Goal: Information Seeking & Learning: Learn about a topic

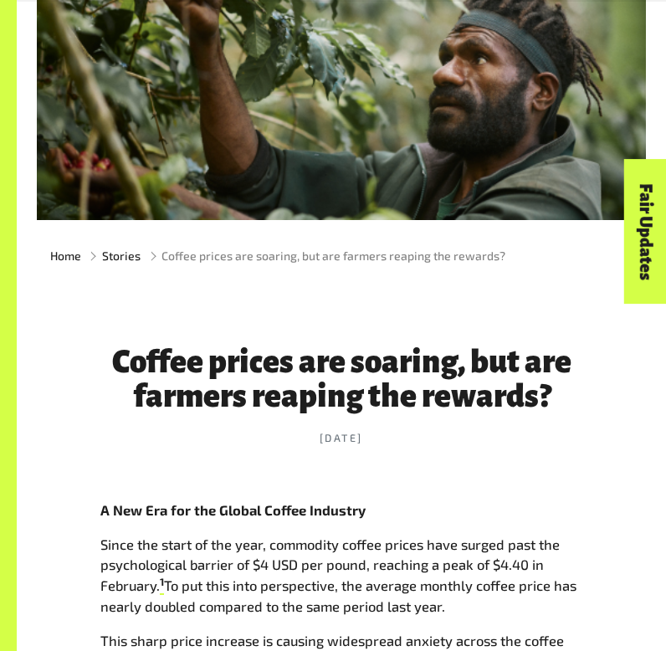
scroll to position [206, 0]
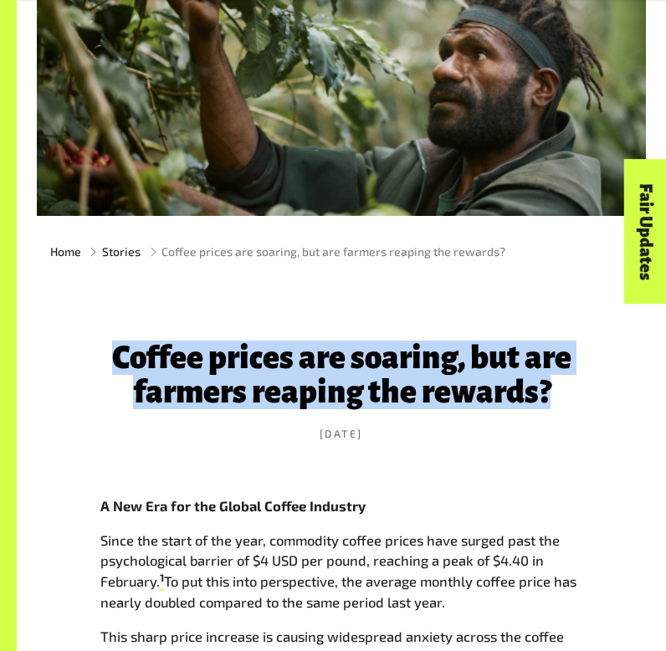
drag, startPoint x: 105, startPoint y: 346, endPoint x: 573, endPoint y: 393, distance: 470.9
click at [573, 393] on h1 "Coffee prices are soaring, but are farmers reaping the rewards?" at bounding box center [341, 375] width 482 height 69
copy h1 "Coffee prices are soaring, but are farmers reaping the rewards?"
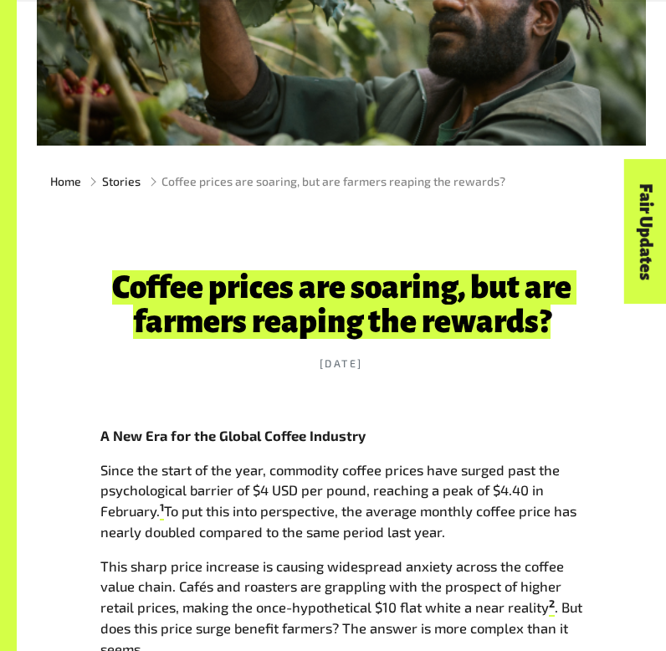
scroll to position [515, 0]
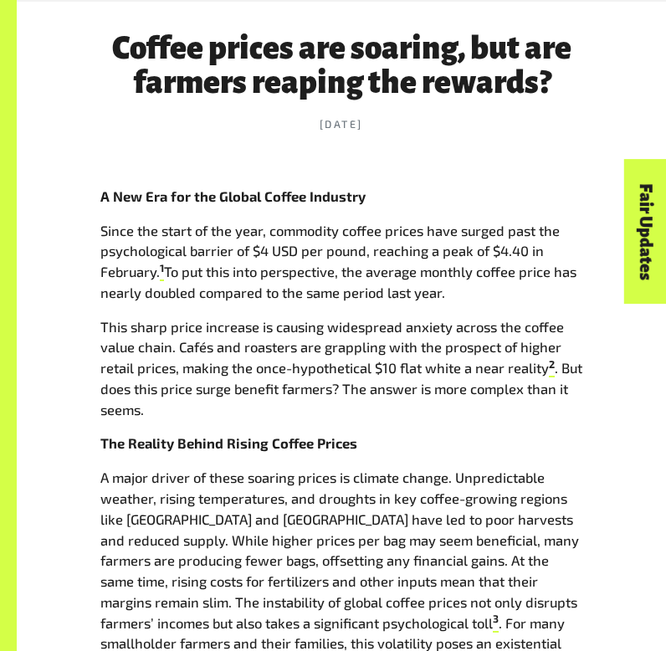
click at [273, 298] on p "Since the start of the year, commodity coffee prices have surged past the psych…" at bounding box center [341, 262] width 482 height 83
click at [273, 299] on p "Since the start of the year, commodity coffee prices have surged past the psych…" at bounding box center [341, 262] width 482 height 83
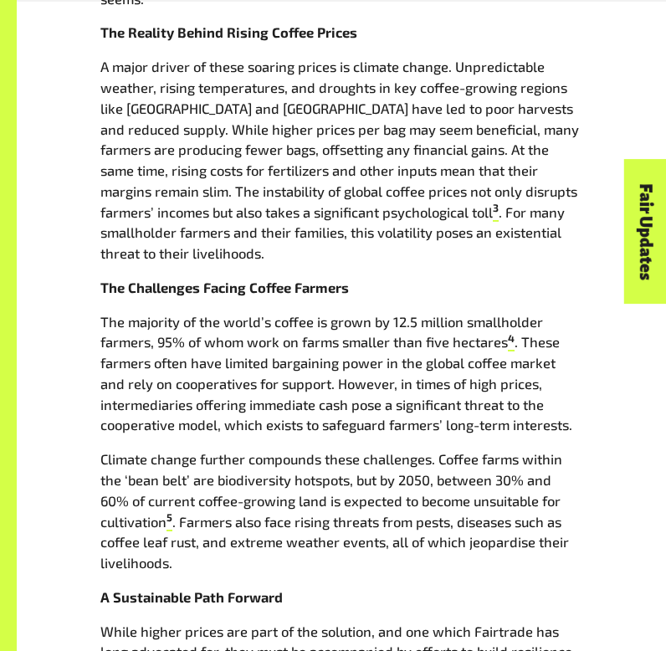
scroll to position [952, 0]
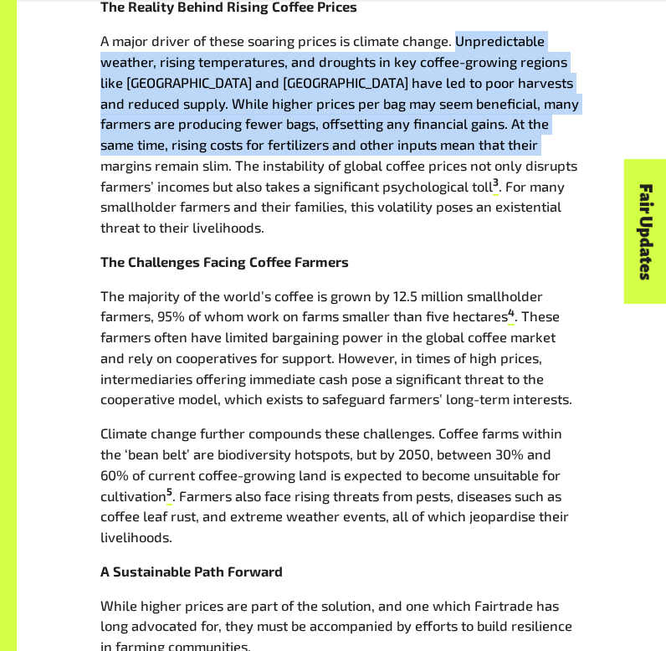
drag, startPoint x: 454, startPoint y: 43, endPoint x: 506, endPoint y: 148, distance: 117.9
click at [506, 148] on p "A major driver of these soaring prices is climate change. Unpredictable weather…" at bounding box center [341, 135] width 482 height 208
copy p "Unpredictable weather, rising temperatures, and droughts in key coffee-growing …"
click at [306, 430] on p "Climate change further compounds these challenges. Coffee farms within the ‘bea…" at bounding box center [341, 485] width 482 height 125
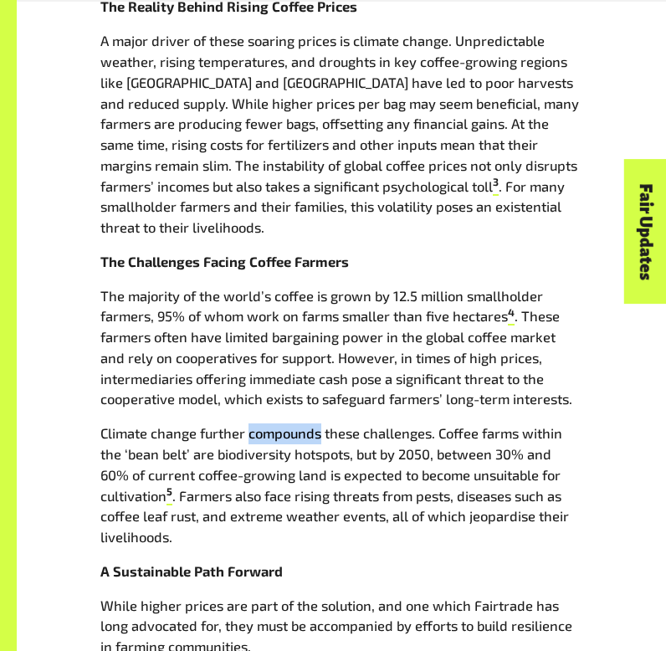
click at [306, 430] on p "Climate change further compounds these challenges. Coffee farms within the ‘bea…" at bounding box center [341, 485] width 482 height 125
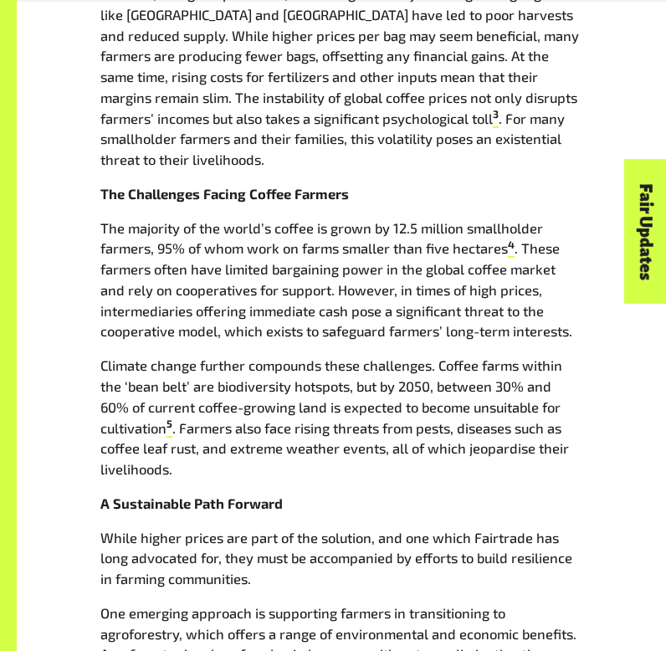
click at [306, 430] on p "Climate change further compounds these challenges. Coffee farms within the ‘bea…" at bounding box center [341, 418] width 482 height 125
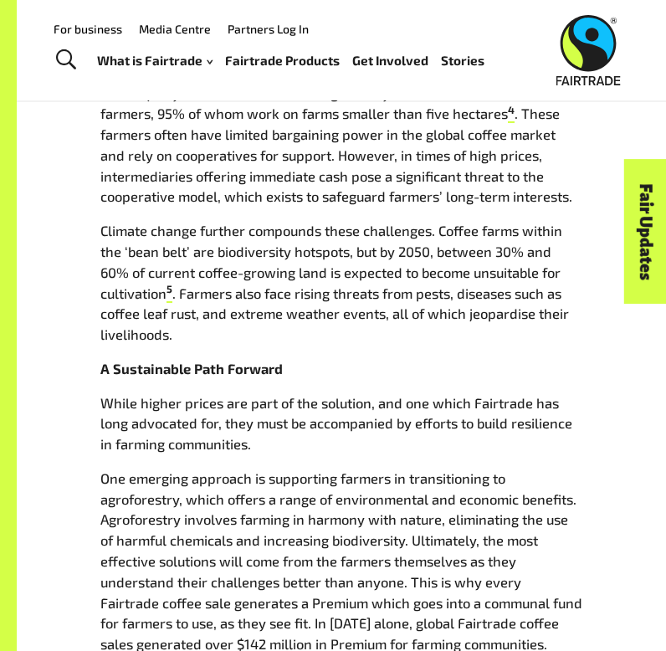
scroll to position [1115, 0]
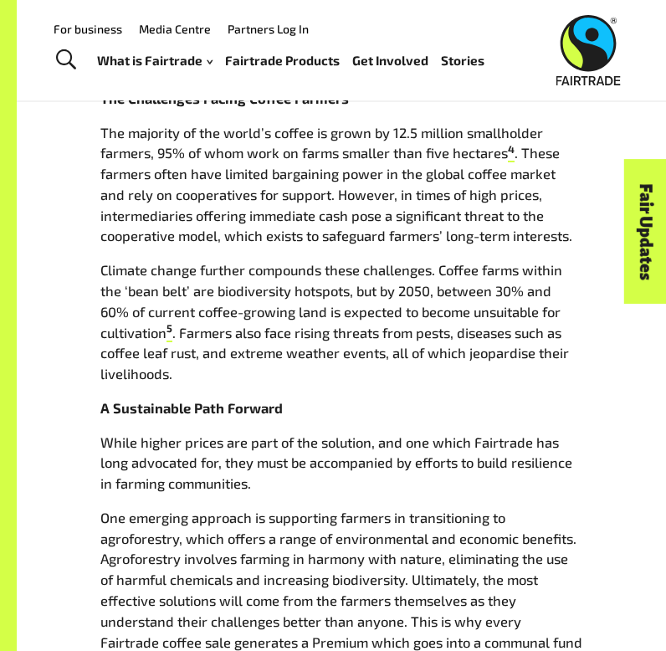
click at [412, 164] on p "The majority of the world’s coffee is grown by 12.5 million smallholder farmers…" at bounding box center [341, 185] width 482 height 125
drag, startPoint x: 524, startPoint y: 151, endPoint x: 526, endPoint y: 163, distance: 11.8
click at [526, 163] on p "The majority of the world’s coffee is grown by 12.5 million smallholder farmers…" at bounding box center [341, 185] width 482 height 125
click at [432, 168] on p "The majority of the world’s coffee is grown by 12.5 million smallholder farmers…" at bounding box center [341, 185] width 482 height 125
click at [402, 302] on p "Climate change further compounds these challenges. Coffee farms within the ‘bea…" at bounding box center [341, 322] width 482 height 125
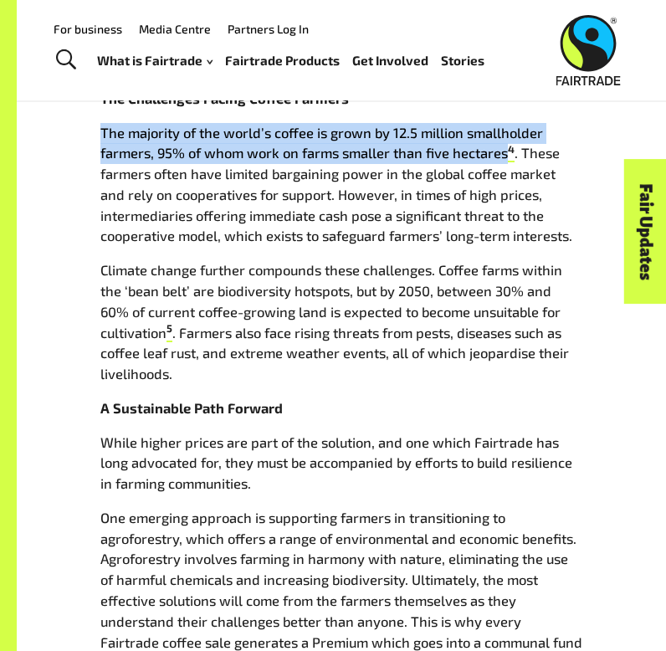
drag, startPoint x: 99, startPoint y: 132, endPoint x: 507, endPoint y: 157, distance: 409.1
click at [507, 157] on div "Coffee prices are soaring, but are farmers reaping the rewards? [DATE] A New Er…" at bounding box center [341, 166] width 502 height 1579
copy p "The majority of the world’s coffee is grown by 12.5 million smallholder farmers…"
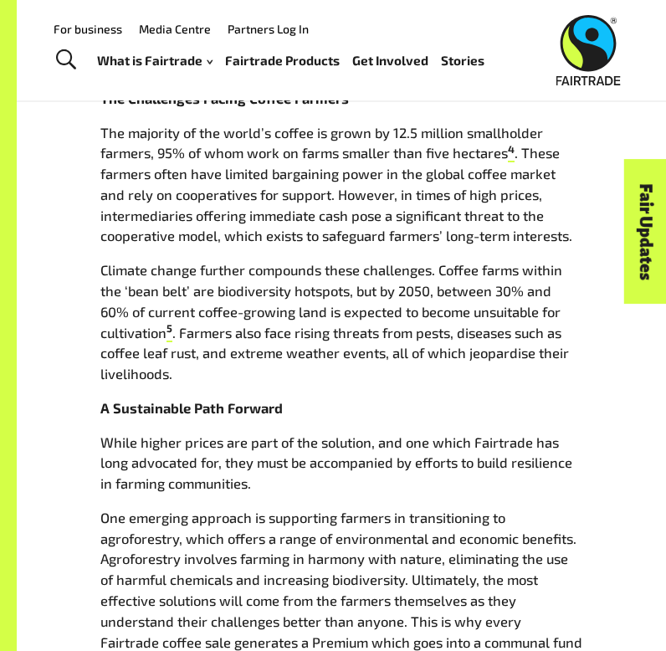
click at [364, 279] on p "Climate change further compounds these challenges. Coffee farms within the ‘bea…" at bounding box center [341, 322] width 482 height 125
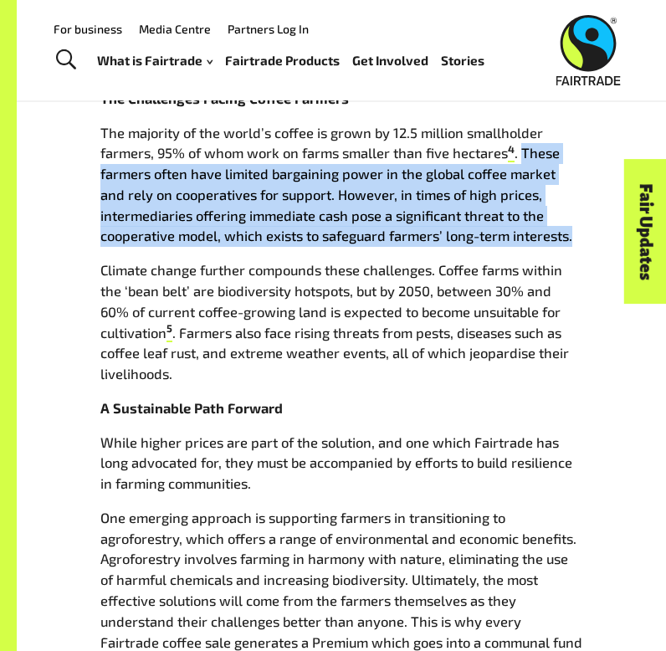
drag, startPoint x: 523, startPoint y: 157, endPoint x: 603, endPoint y: 230, distance: 108.4
click at [603, 233] on div "Coffee prices are soaring, but are farmers reaping the rewards? [DATE] A New Er…" at bounding box center [341, 166] width 602 height 1579
copy p "These farmers often have limited bargaining power in the global coffee market a…"
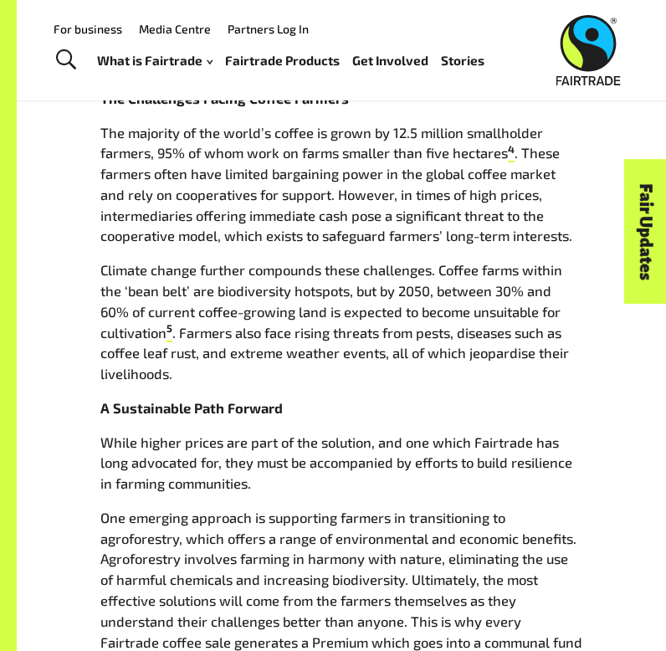
click at [439, 267] on p "Climate change further compounds these challenges. Coffee farms within the ‘bea…" at bounding box center [341, 322] width 482 height 125
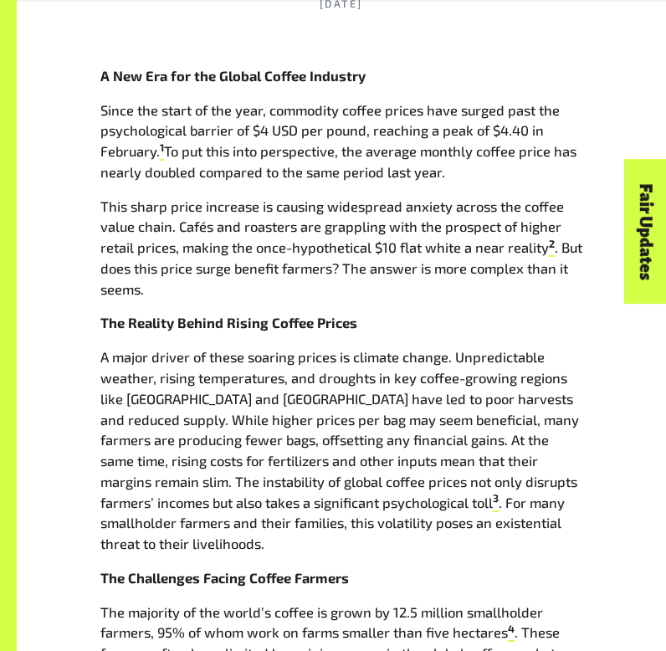
scroll to position [638, 0]
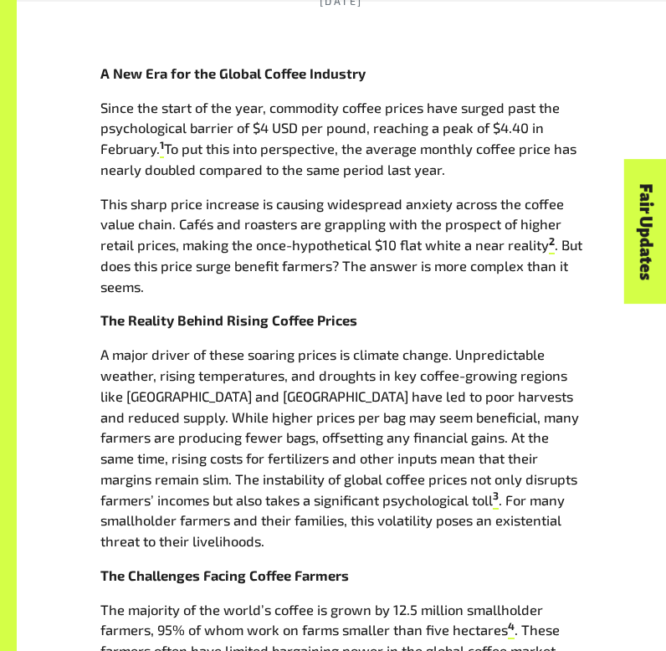
click at [505, 380] on p "A major driver of these soaring prices is climate change. Unpredictable weather…" at bounding box center [341, 449] width 482 height 208
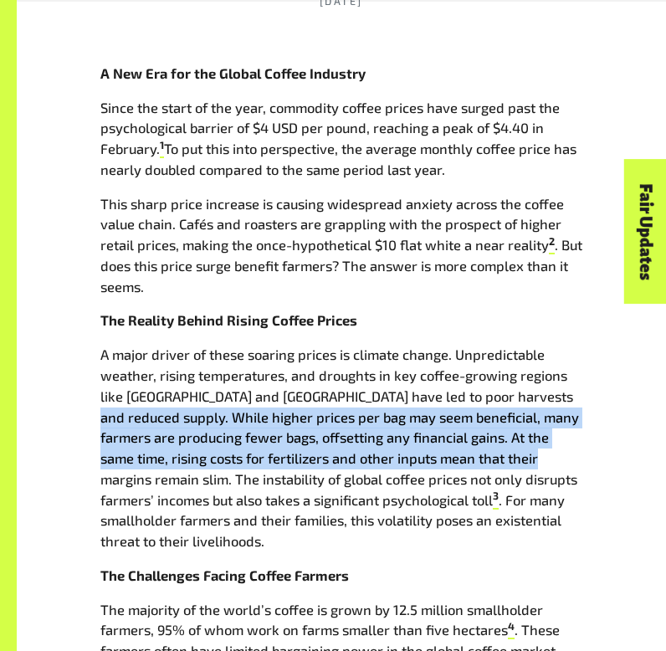
drag, startPoint x: 544, startPoint y: 399, endPoint x: 503, endPoint y: 458, distance: 71.5
click at [503, 458] on p "A major driver of these soaring prices is climate change. Unpredictable weather…" at bounding box center [341, 449] width 482 height 208
copy p "While higher prices per bag may seem beneficial, many farmers are producing few…"
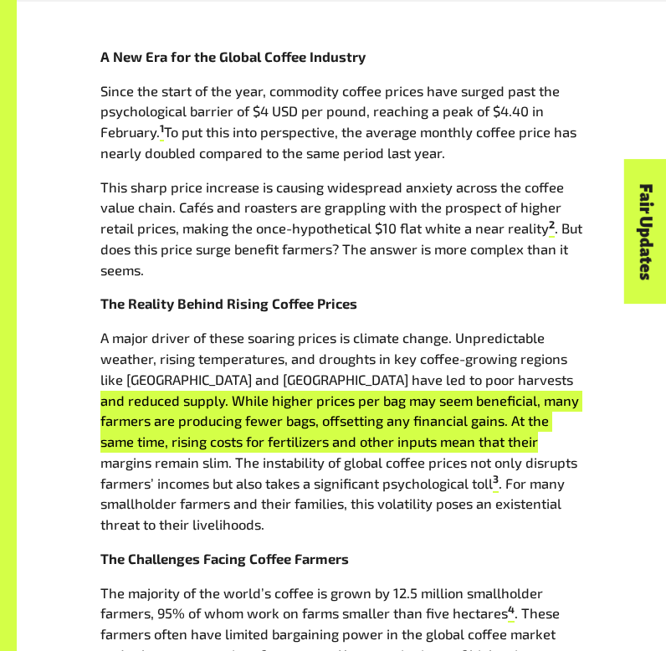
scroll to position [657, 0]
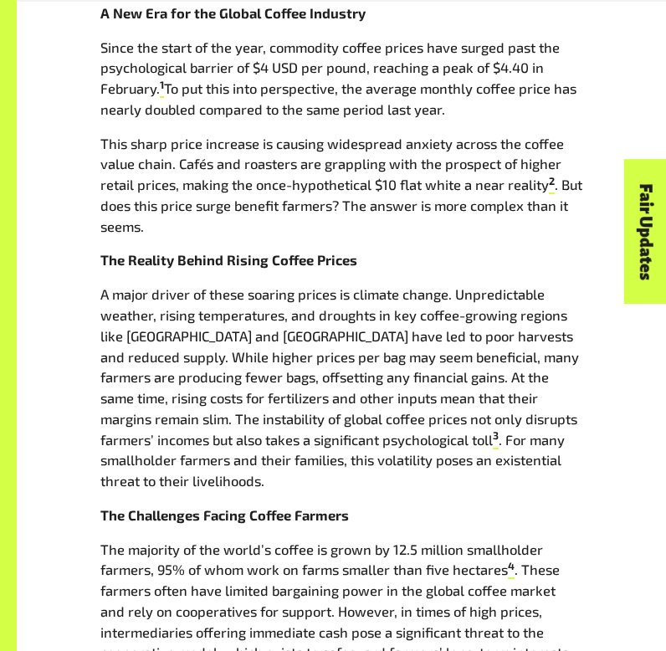
click at [431, 294] on p "A major driver of these soaring prices is climate change. Unpredictable weather…" at bounding box center [341, 389] width 482 height 208
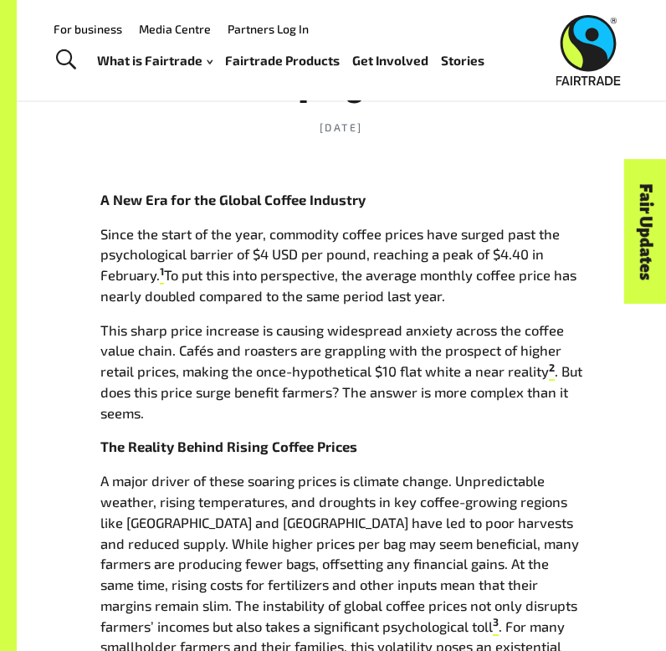
scroll to position [505, 0]
